Goal: Information Seeking & Learning: Learn about a topic

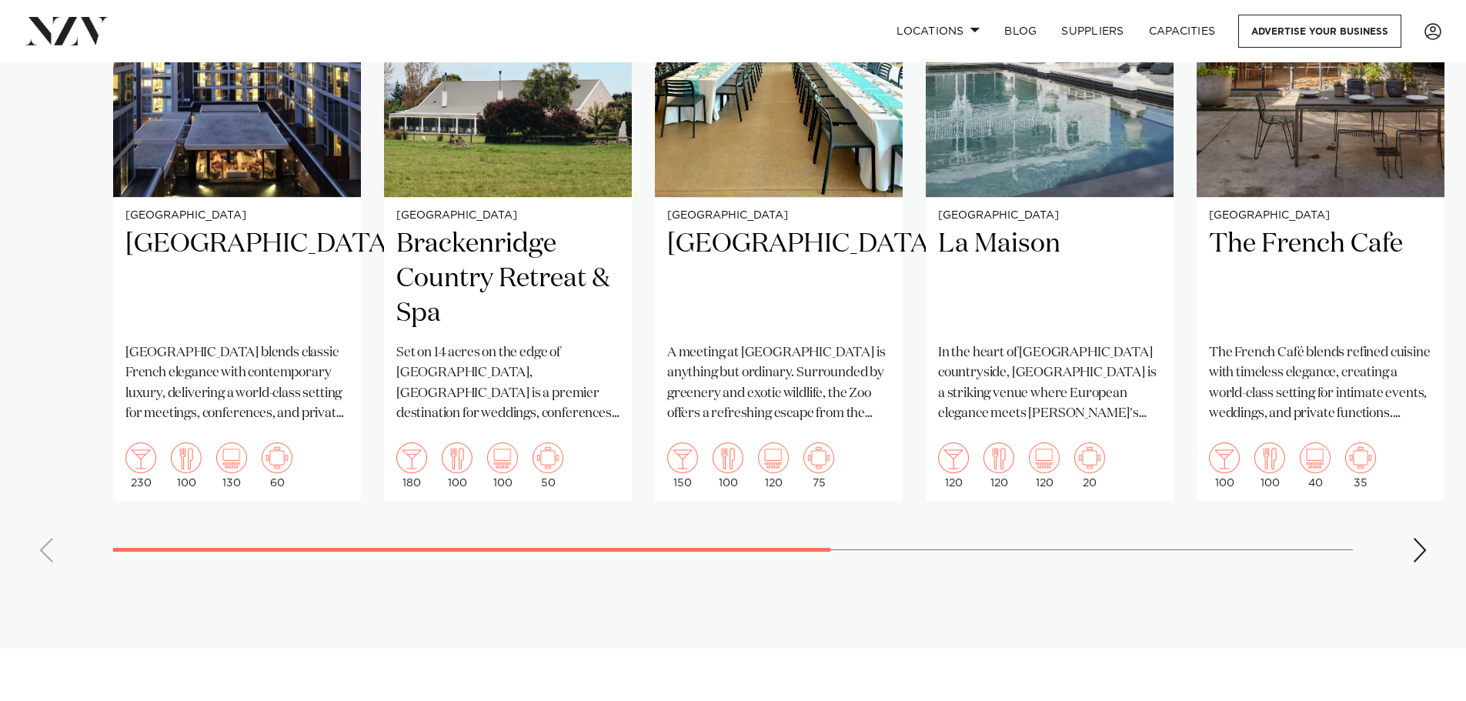
scroll to position [1539, 0]
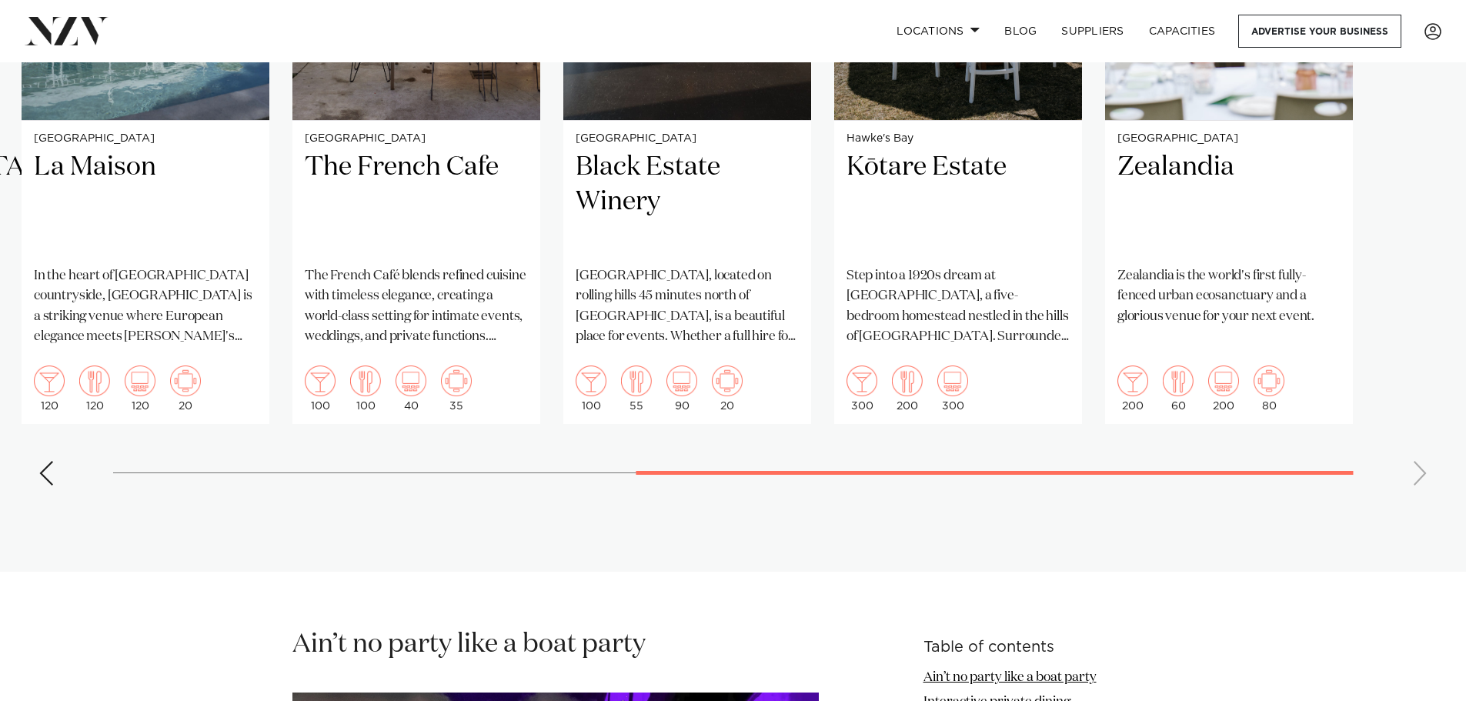
click at [1182, 431] on swiper-container "Auckland Sofitel Auckland Viaduct Harbour Sofitel Auckland Viaduct Harbour blen…" at bounding box center [733, 143] width 1466 height 710
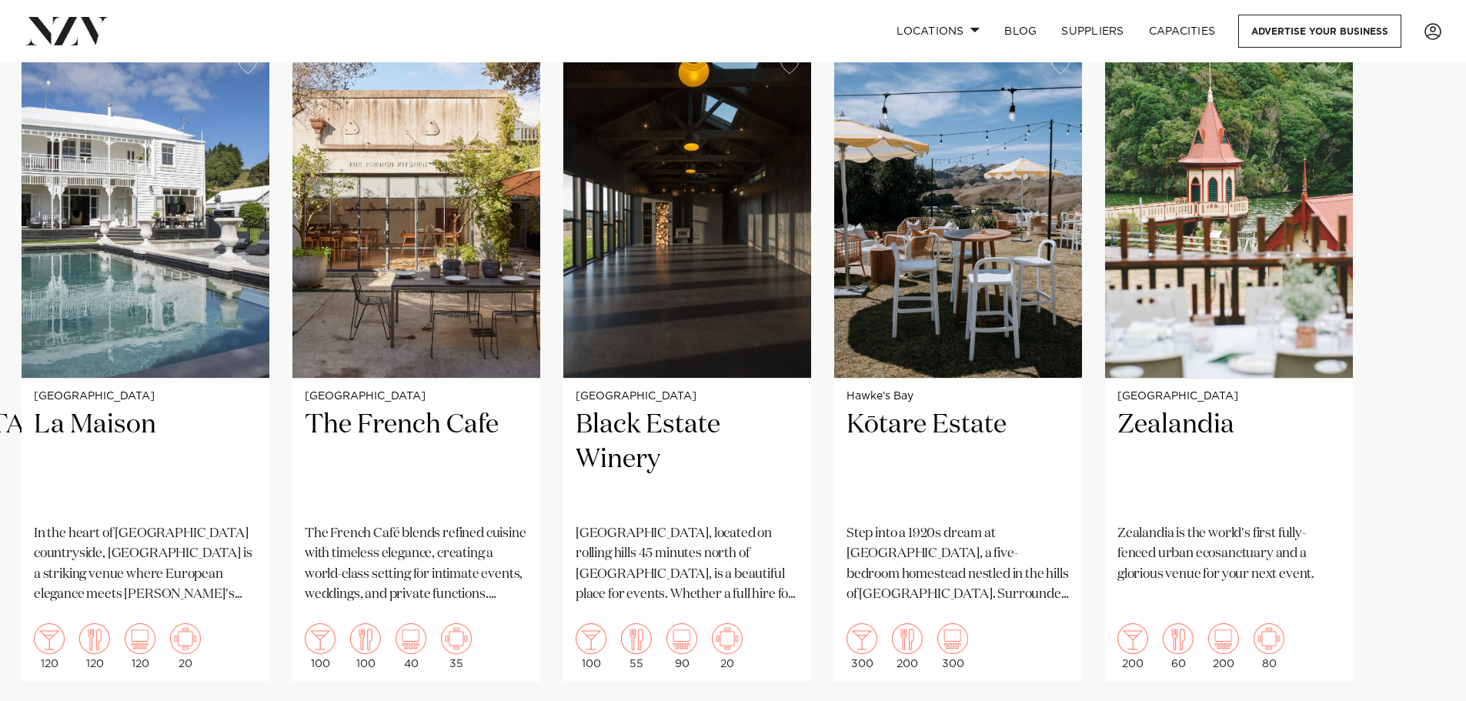
scroll to position [1308, 0]
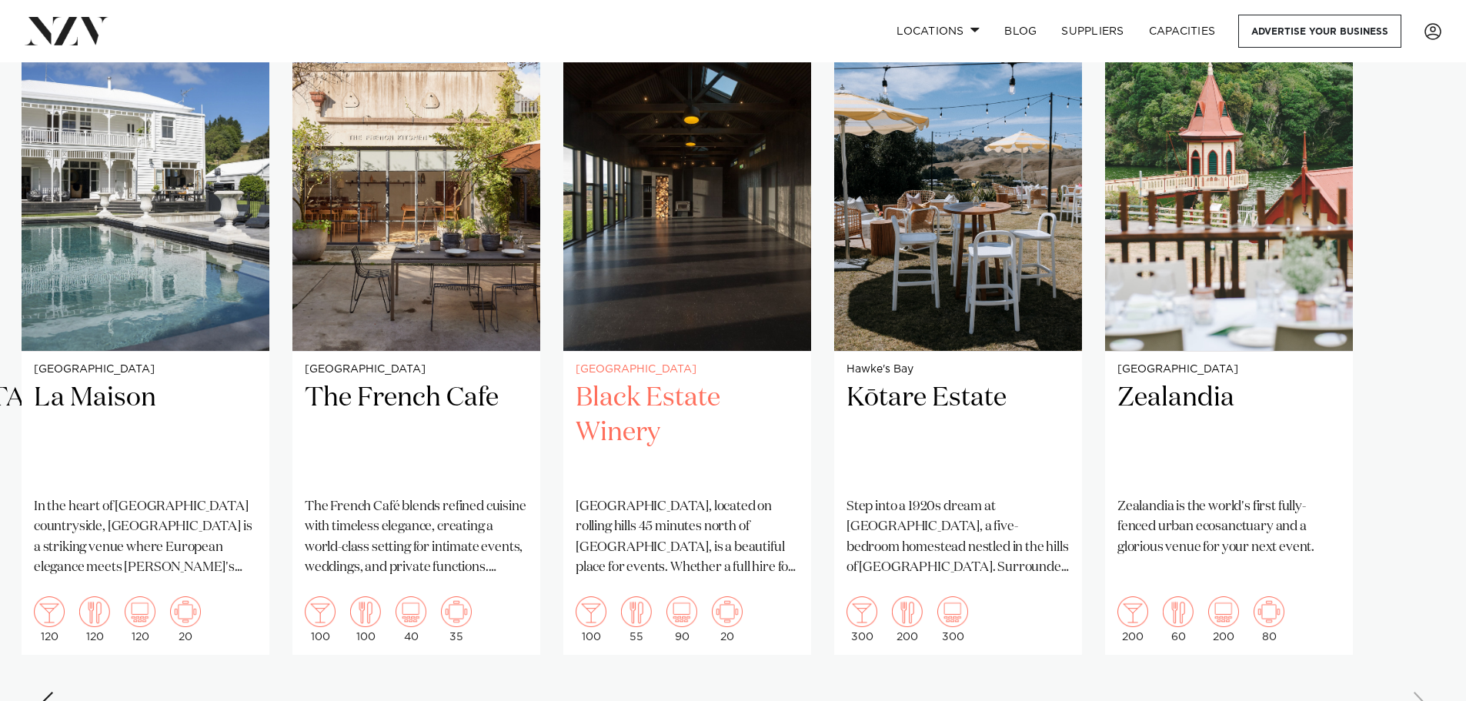
click at [604, 408] on h2 "Black Estate Winery" at bounding box center [687, 433] width 223 height 104
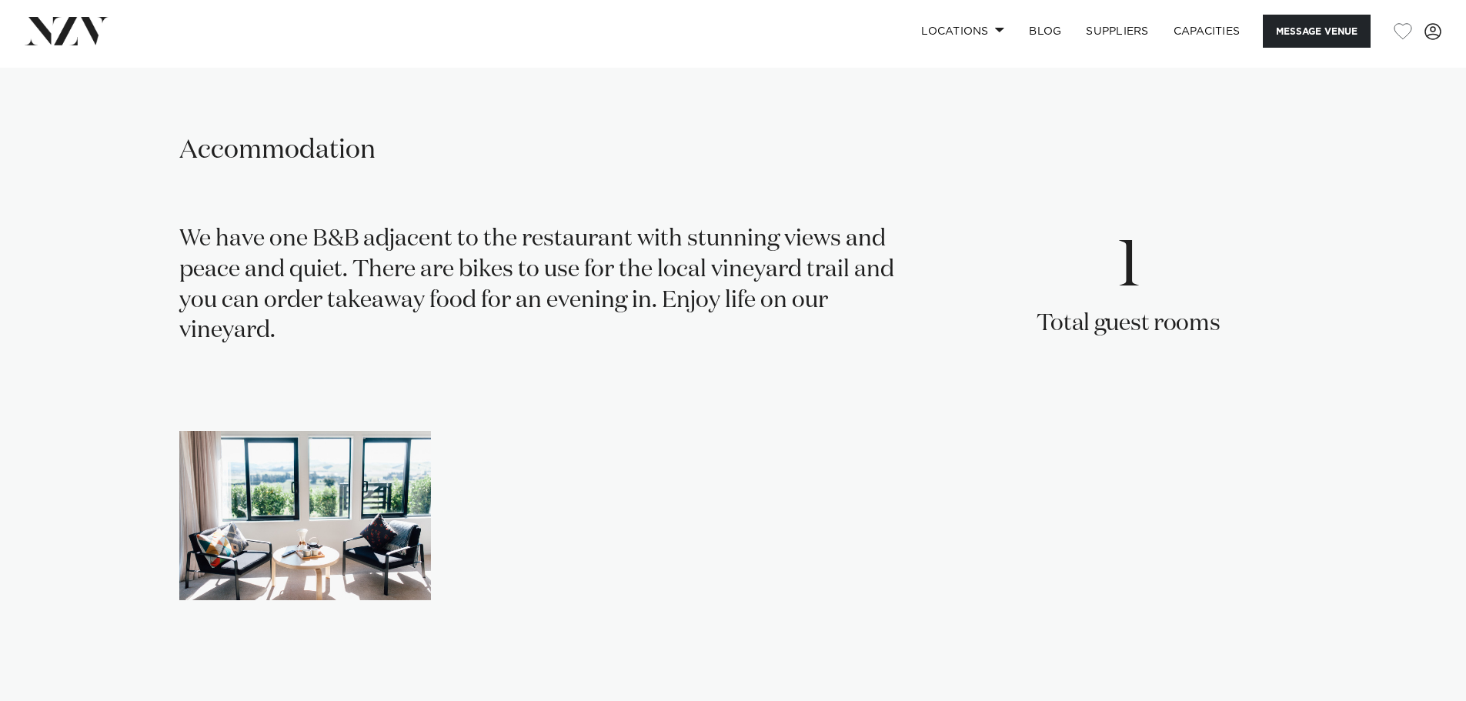
scroll to position [3002, 0]
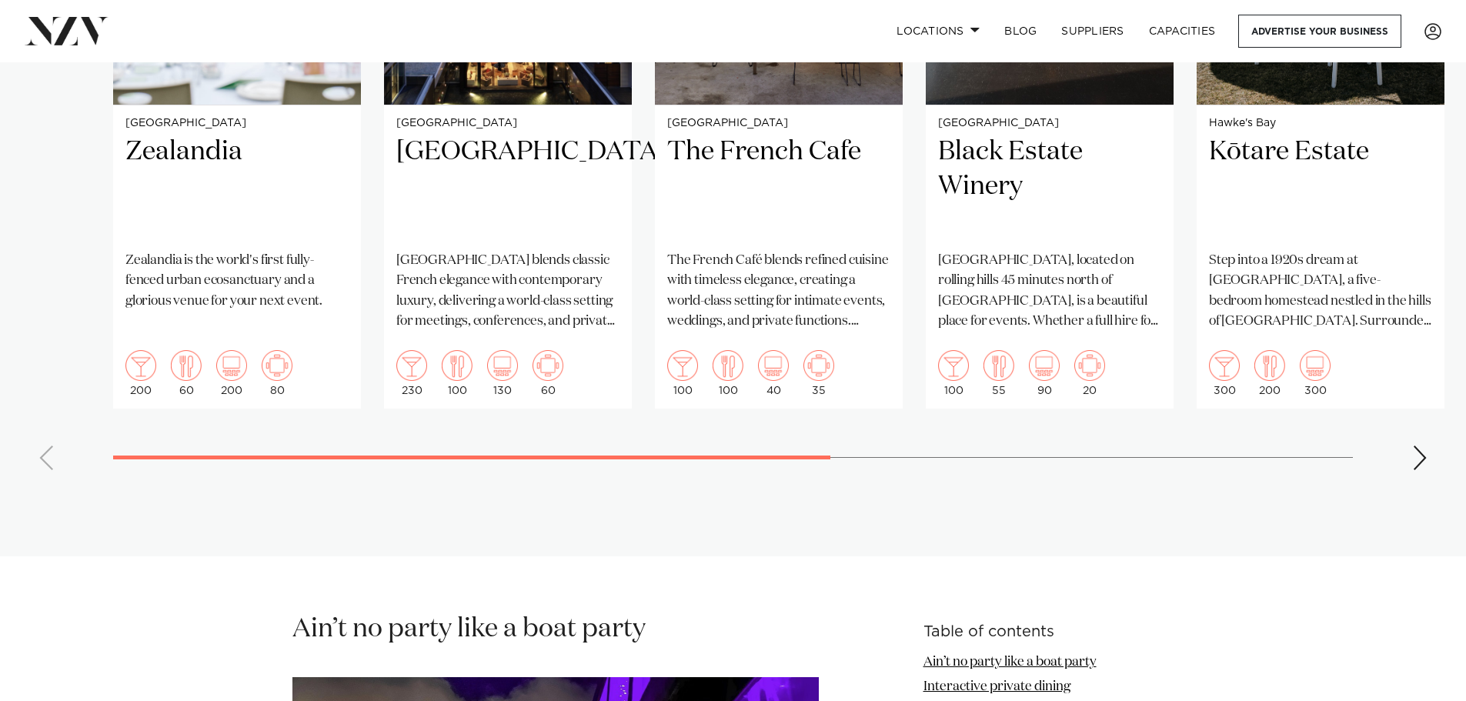
scroll to position [1616, 0]
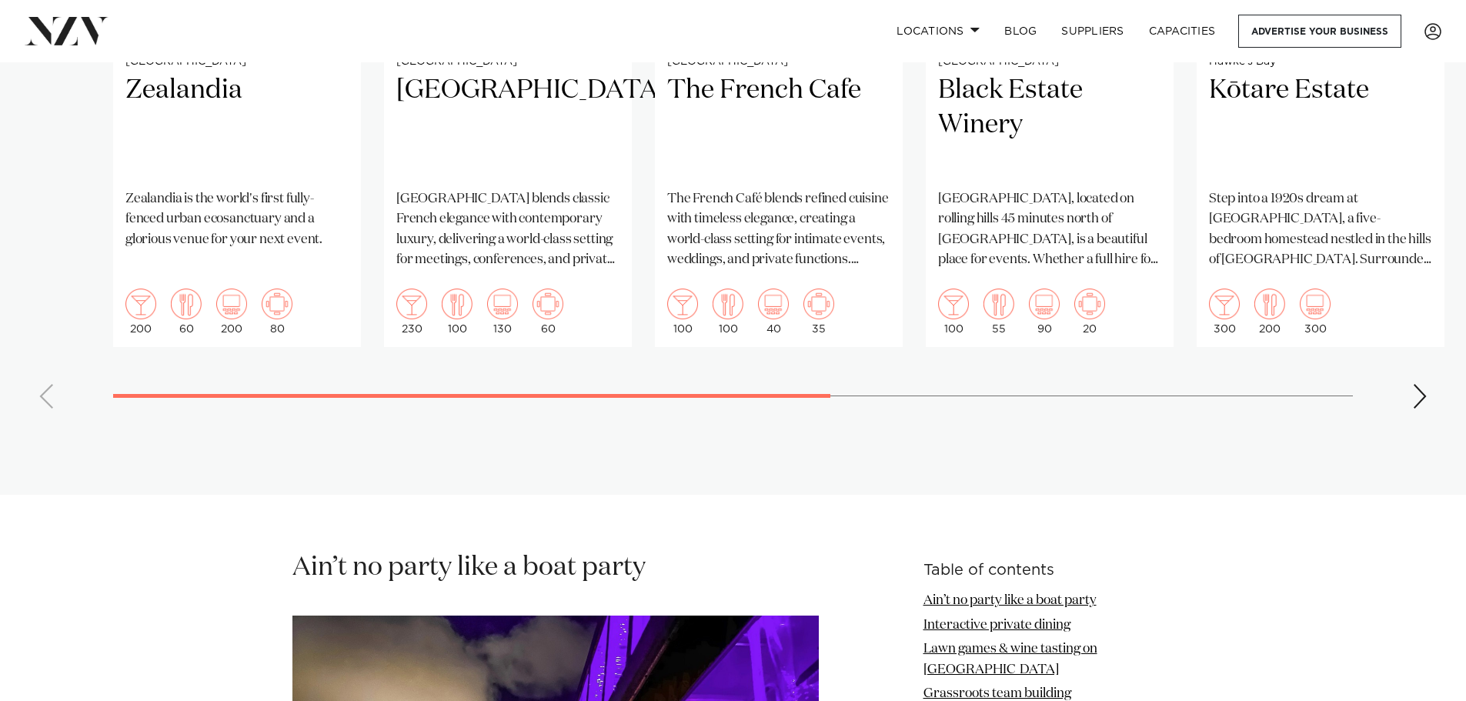
click at [1411, 399] on swiper-container "Wellington Zealandia [GEOGRAPHIC_DATA] is the world's first fully-fenced urban …" at bounding box center [733, 66] width 1466 height 710
click at [1415, 399] on div "Next slide" at bounding box center [1419, 396] width 15 height 25
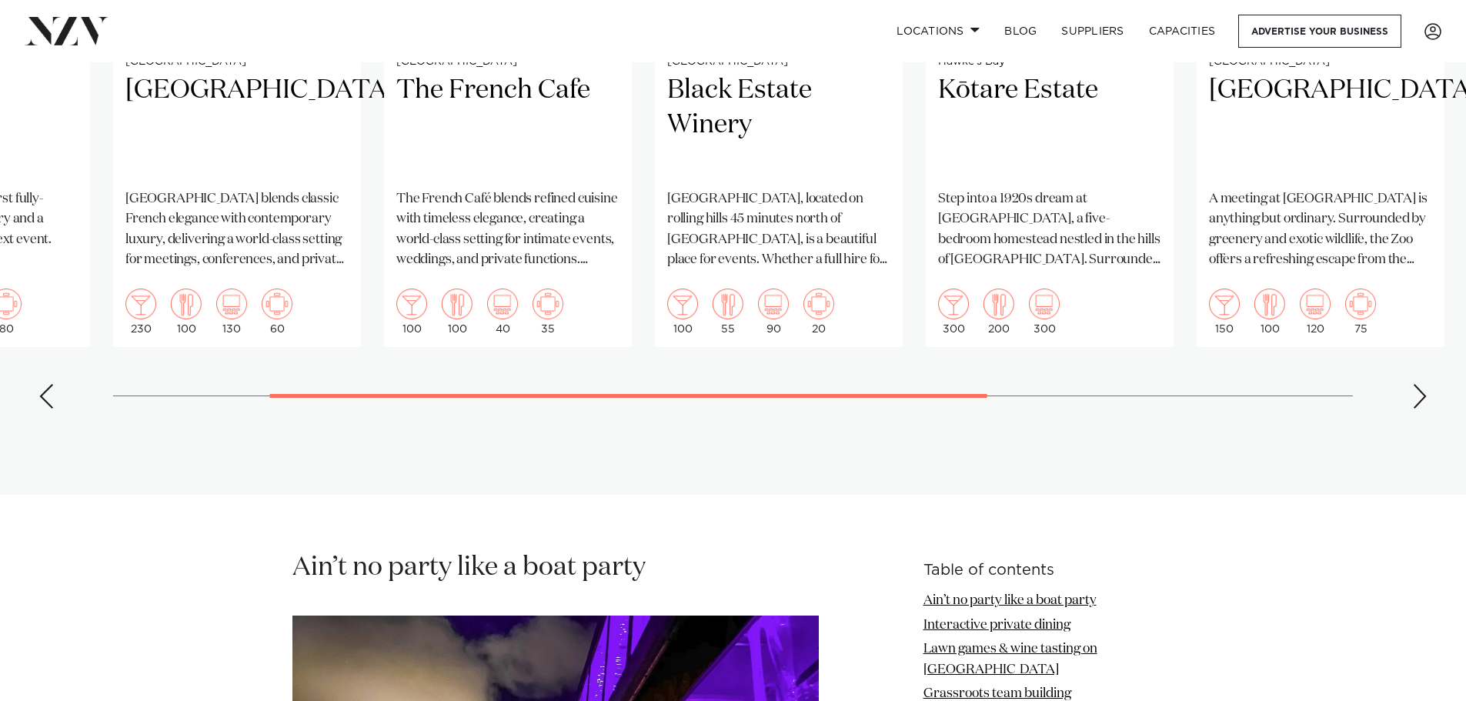
click at [1415, 399] on div "Next slide" at bounding box center [1419, 396] width 15 height 25
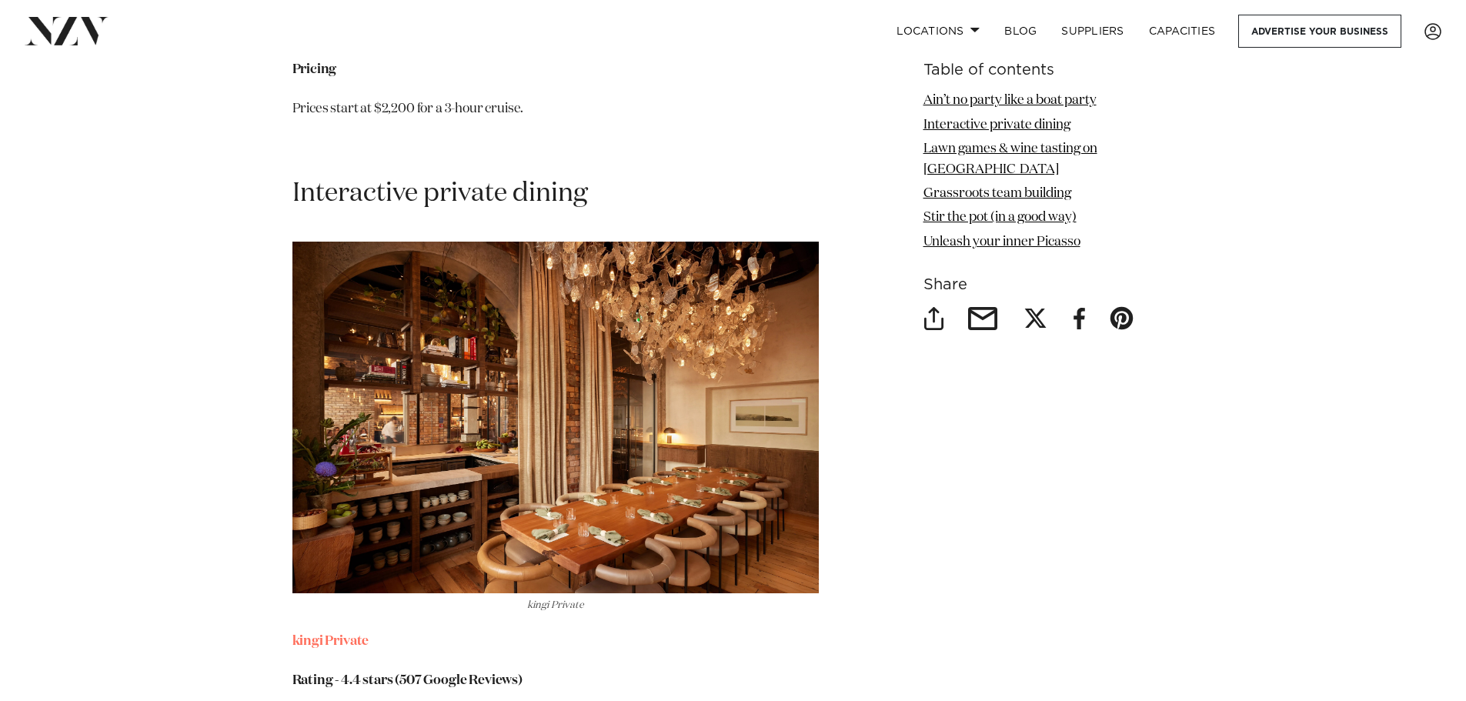
scroll to position [3002, 0]
